Goal: Task Accomplishment & Management: Use online tool/utility

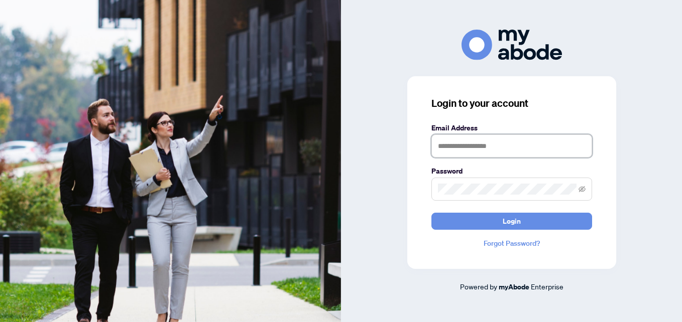
click at [483, 147] on input "text" at bounding box center [511, 146] width 161 height 23
type input "**********"
click at [583, 187] on icon "eye-invisible" at bounding box center [581, 189] width 7 height 6
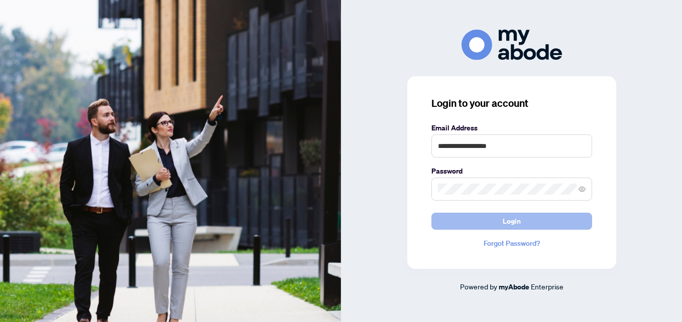
click at [524, 221] on button "Login" at bounding box center [511, 221] width 161 height 17
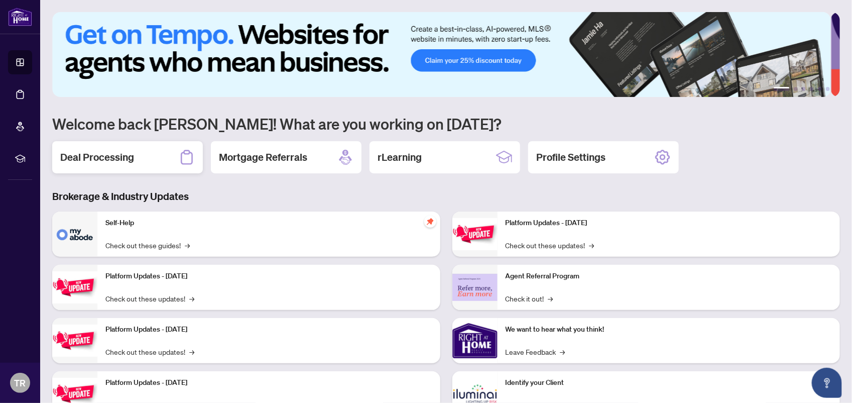
click at [113, 152] on h2 "Deal Processing" at bounding box center [97, 157] width 74 height 14
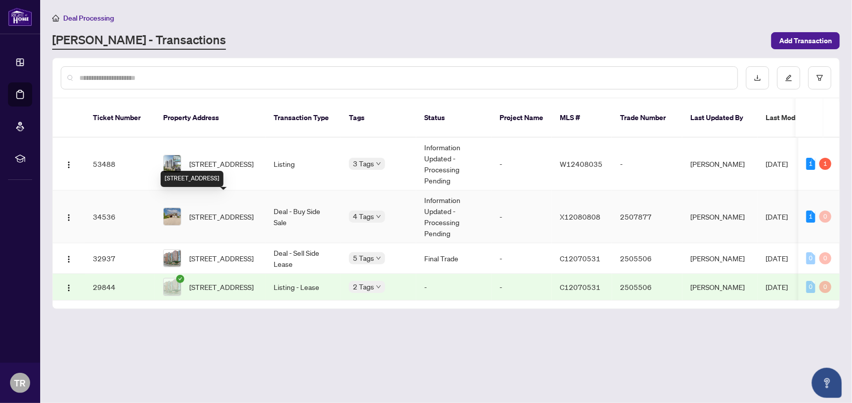
click at [229, 211] on span "1201 Concession 2 Rd, Niagara-on-the-Lake, Ontario L0S 1J0, Canada" at bounding box center [221, 216] width 64 height 11
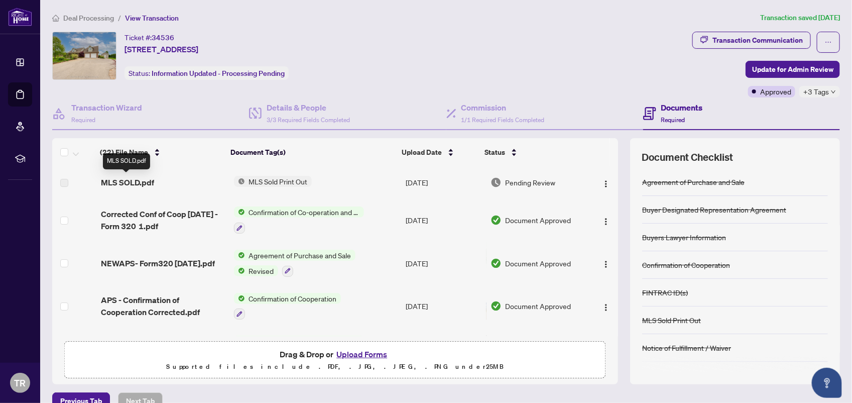
click at [141, 180] on span "MLS SOLD.pdf" at bounding box center [127, 182] width 53 height 12
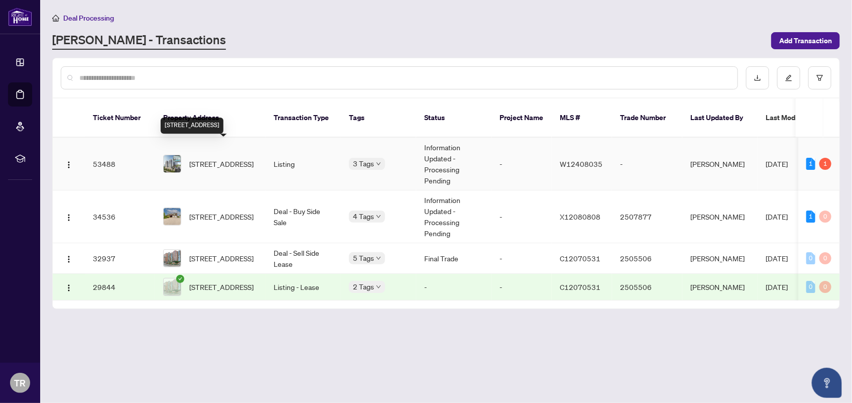
click at [229, 158] on span "2708-1926 Lake Shore Blvd, Toronto, Ontario M6S 1A1, Canada" at bounding box center [221, 163] width 64 height 11
